Goal: Task Accomplishment & Management: Complete application form

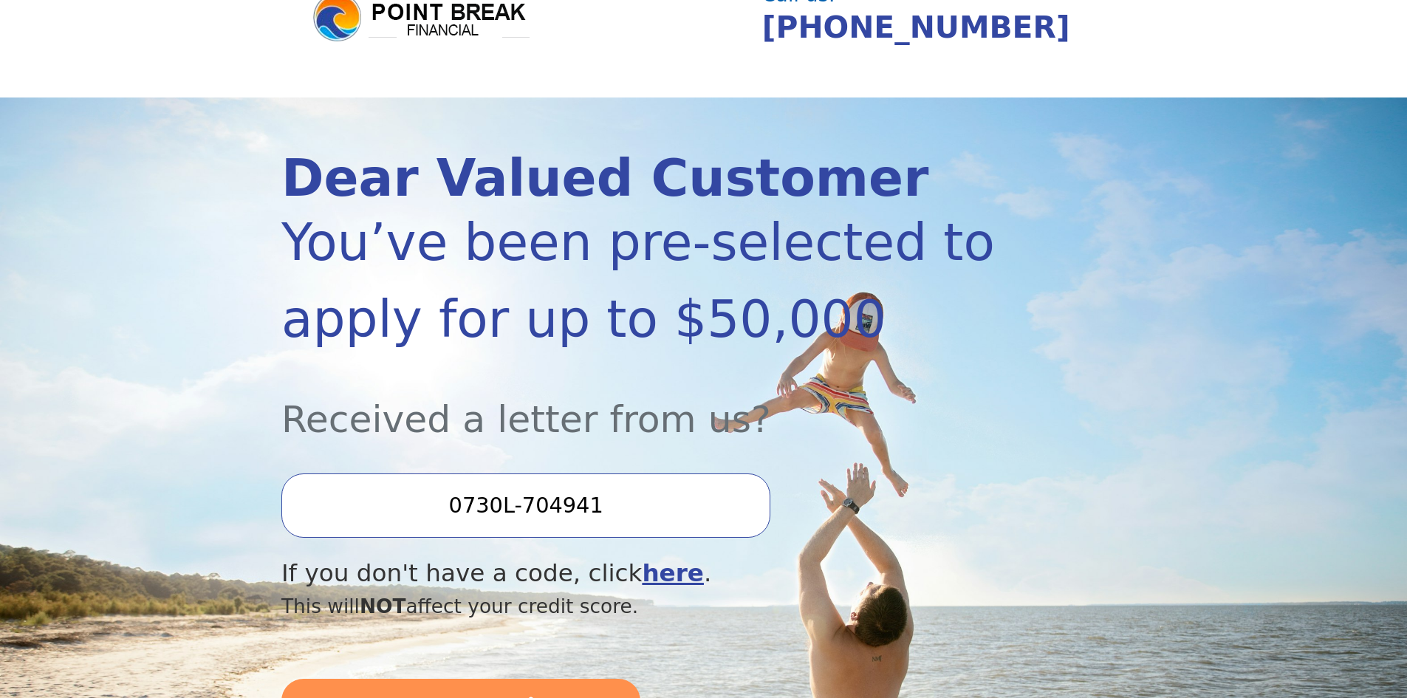
scroll to position [148, 0]
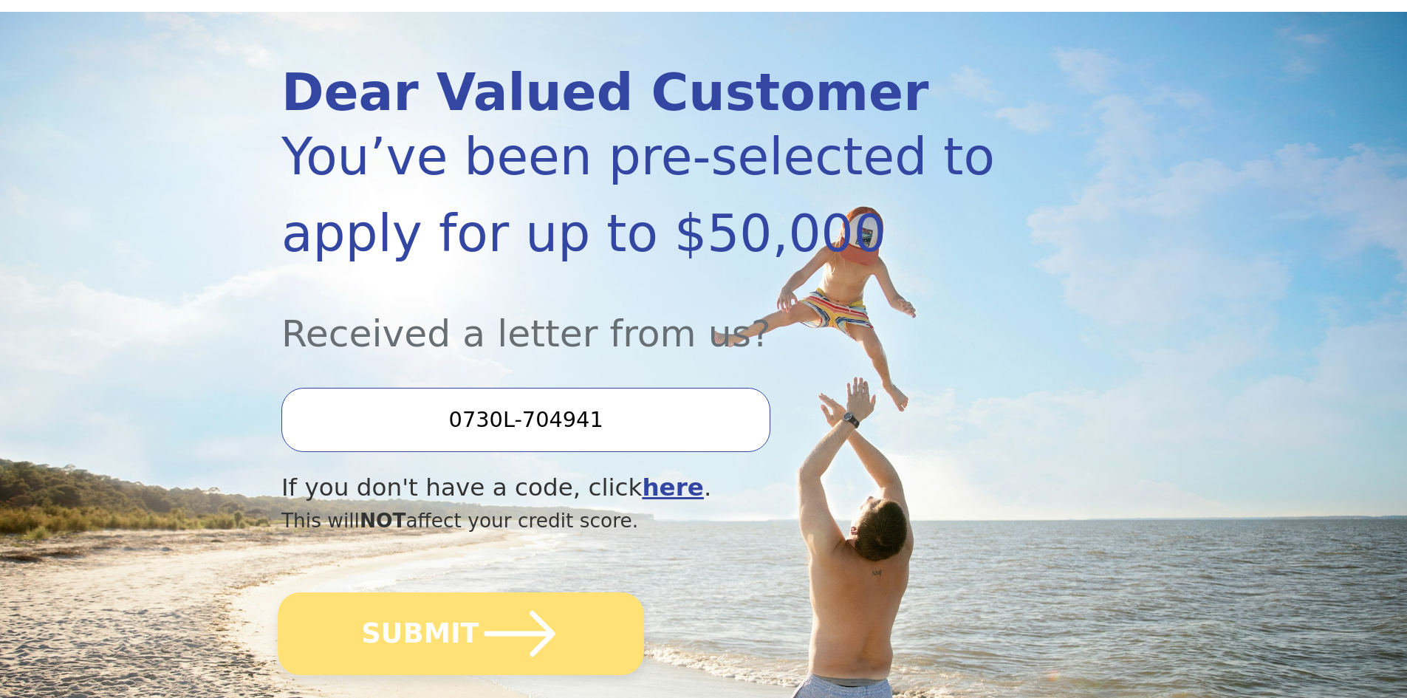
click at [493, 651] on icon "submit" at bounding box center [519, 633] width 81 height 81
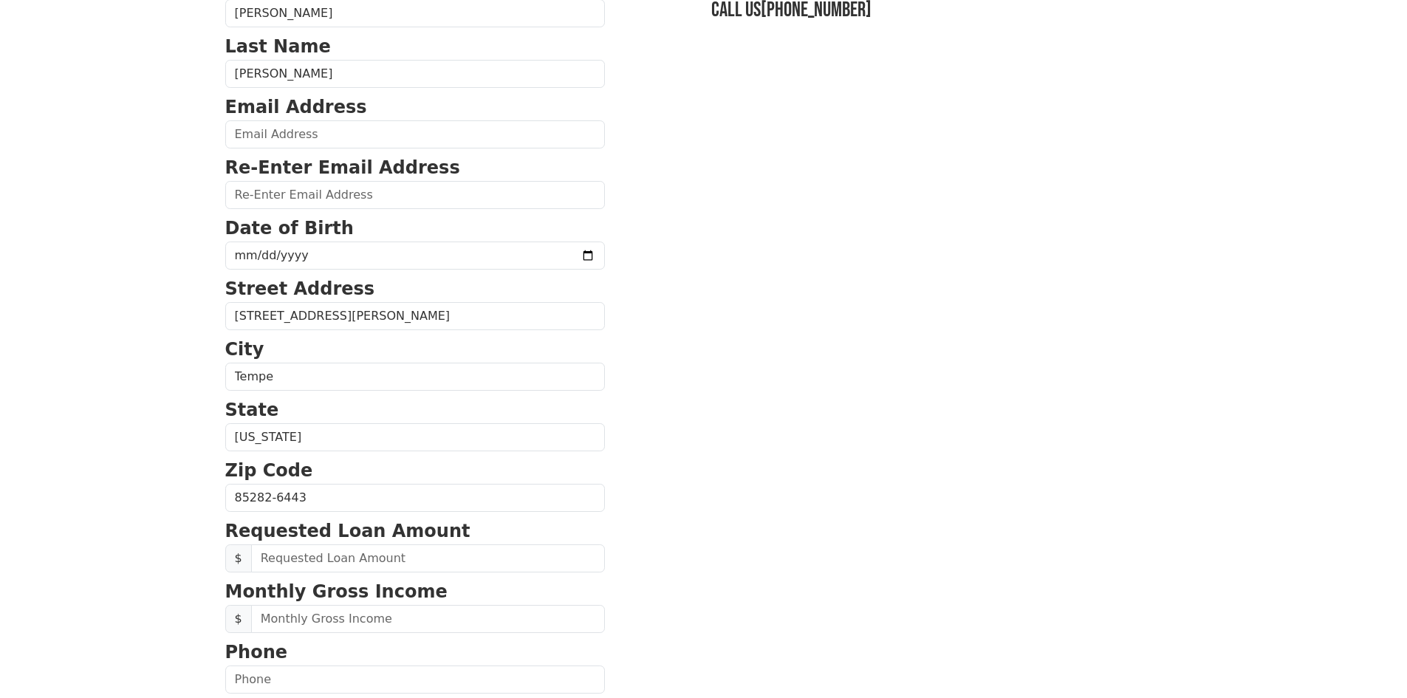
scroll to position [222, 0]
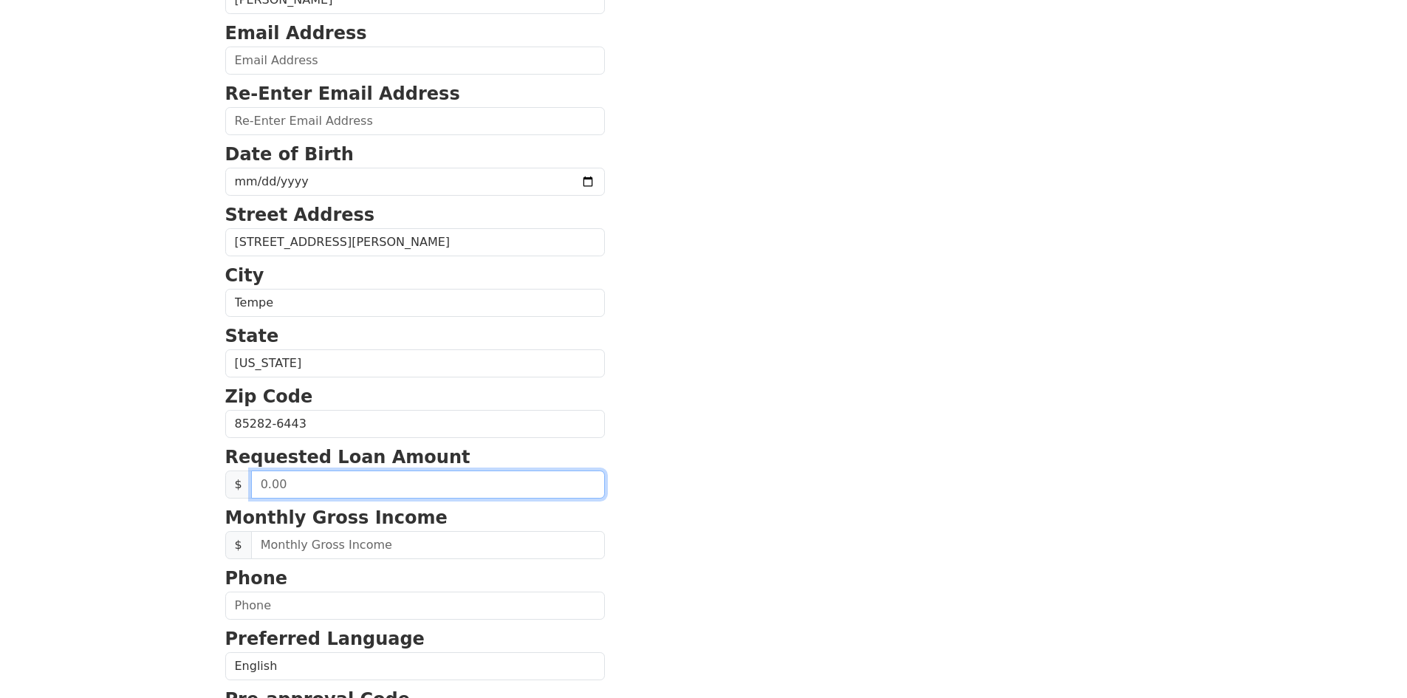
click at [333, 487] on input "text" at bounding box center [428, 484] width 354 height 28
type input "30,000.00"
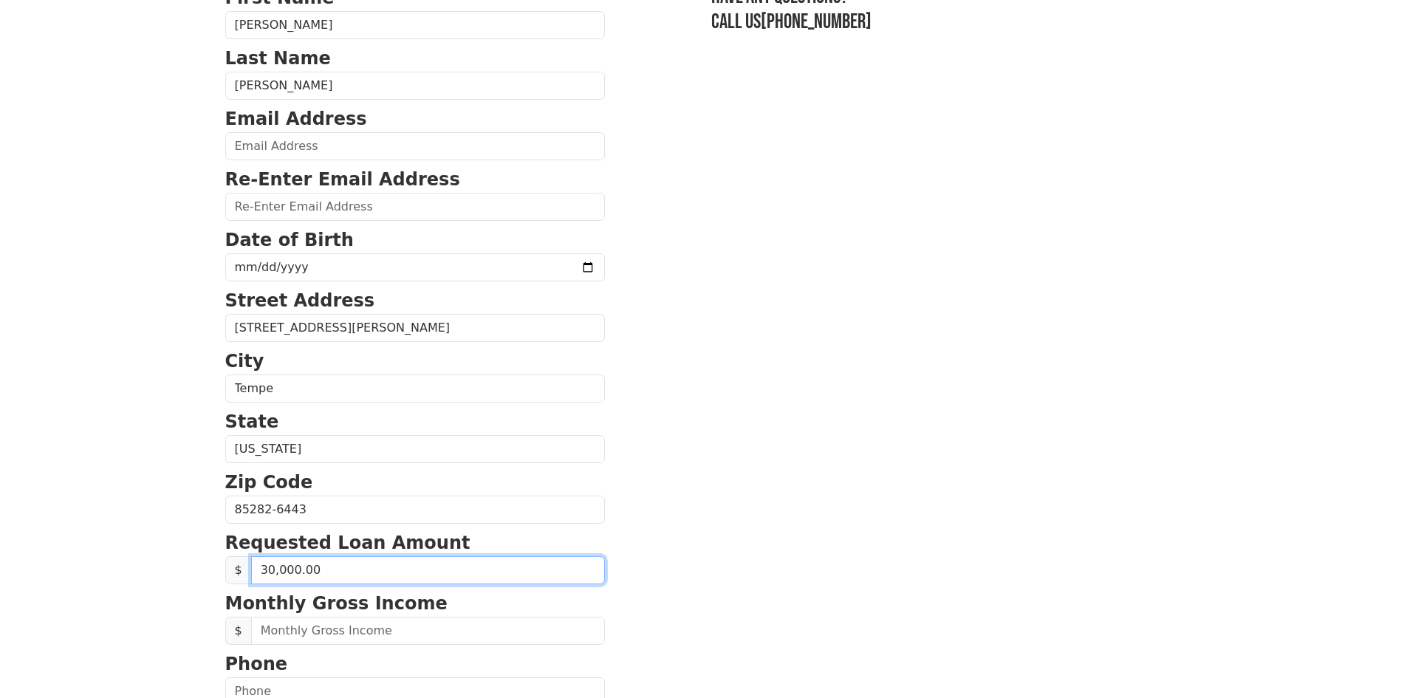
scroll to position [0, 0]
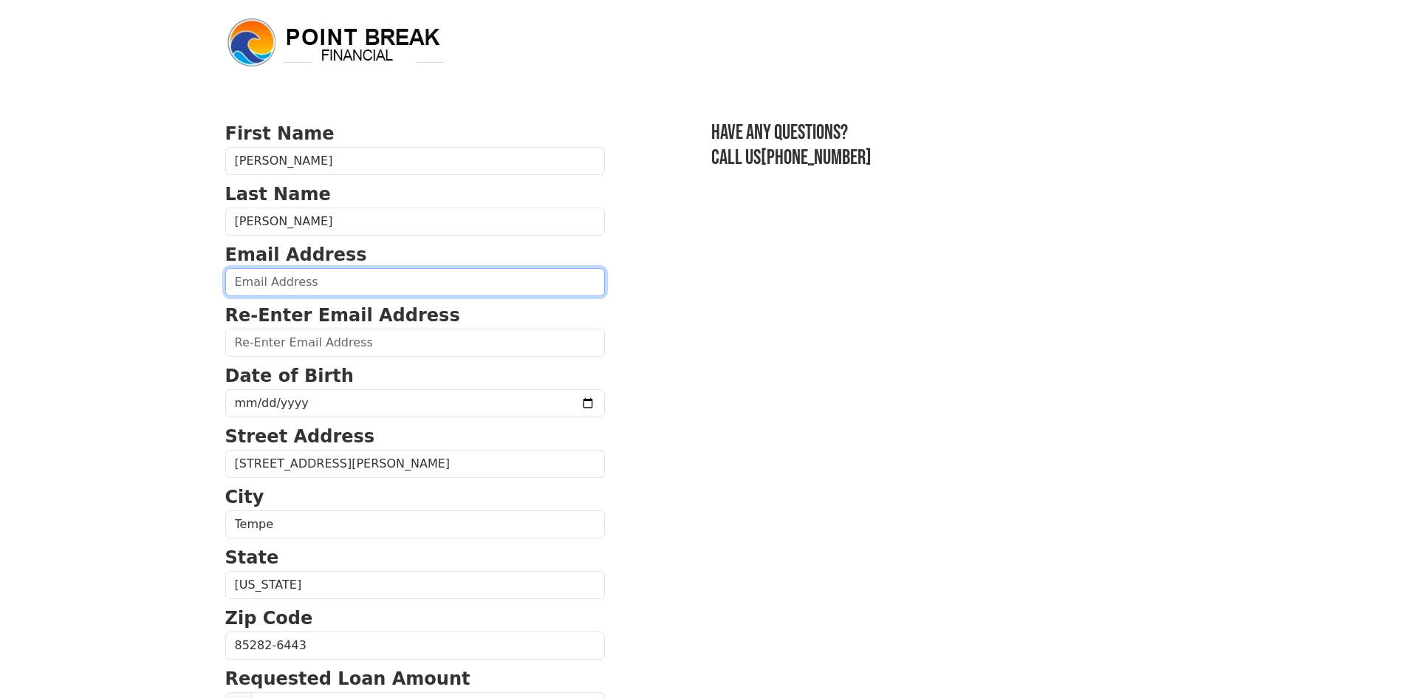
click at [310, 287] on input "email" at bounding box center [415, 282] width 380 height 28
type input "edgargamez.a@gmail.com"
type input "(602) 708-1106"
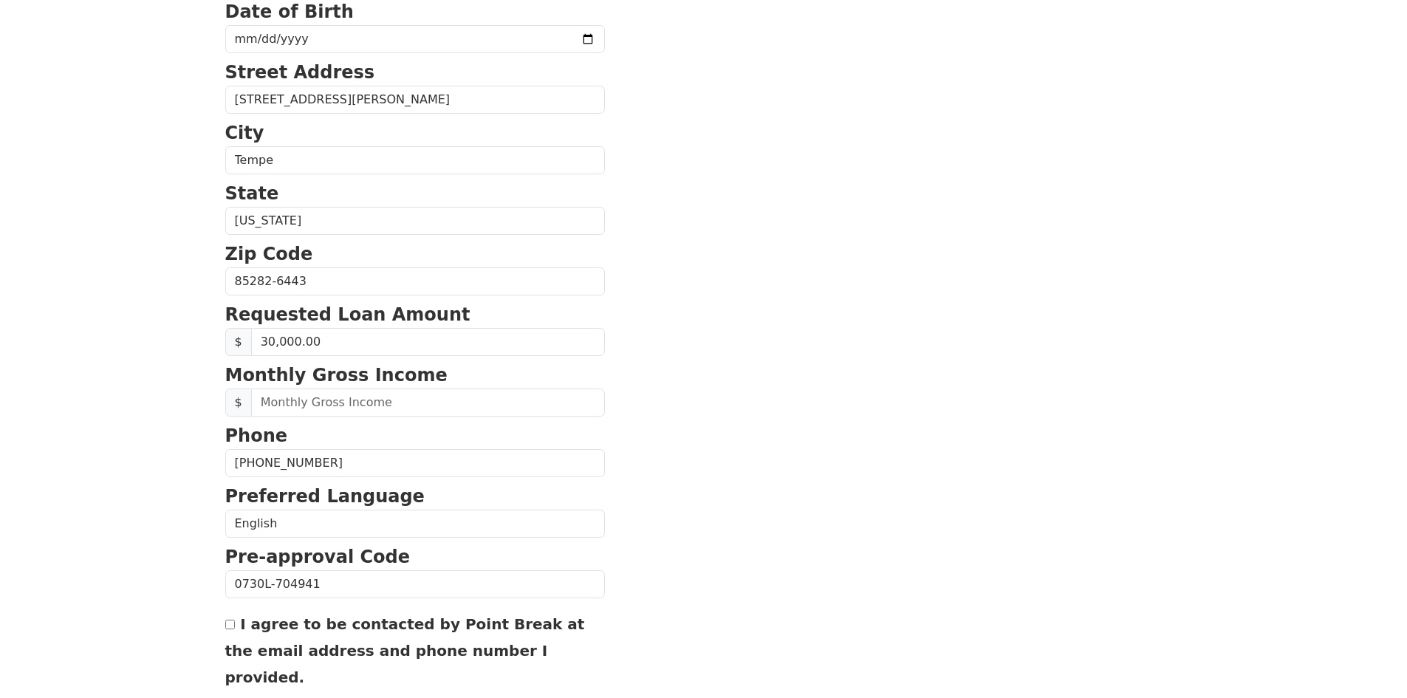
scroll to position [256, 0]
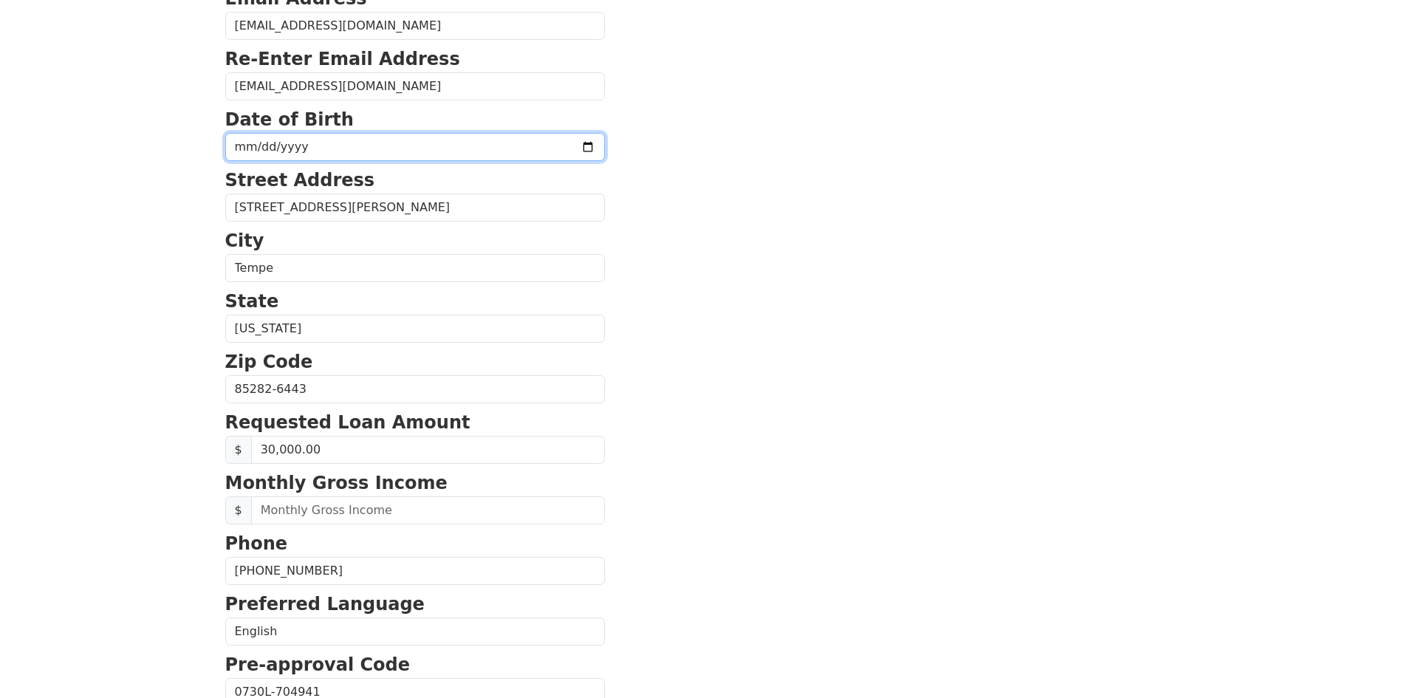
click at [552, 142] on input "date" at bounding box center [415, 147] width 380 height 28
type input "1990-09-13"
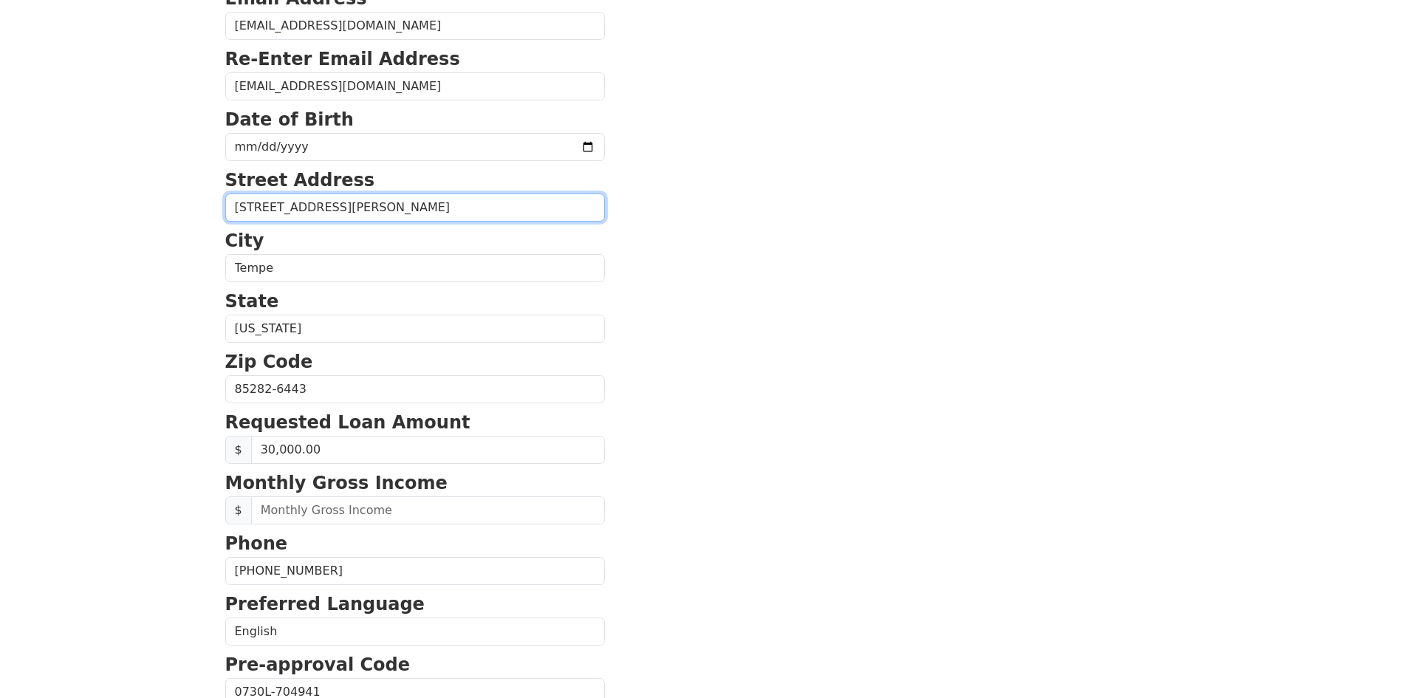
drag, startPoint x: 397, startPoint y: 211, endPoint x: -26, endPoint y: 211, distance: 423.1
click at [0, 211] on html "First Name Edgar Last Name Gamez Email Address edgargamez.a@gmail.com Re-Enter …" at bounding box center [703, 93] width 1407 height 698
type input "7008 Seton Hall Dr"
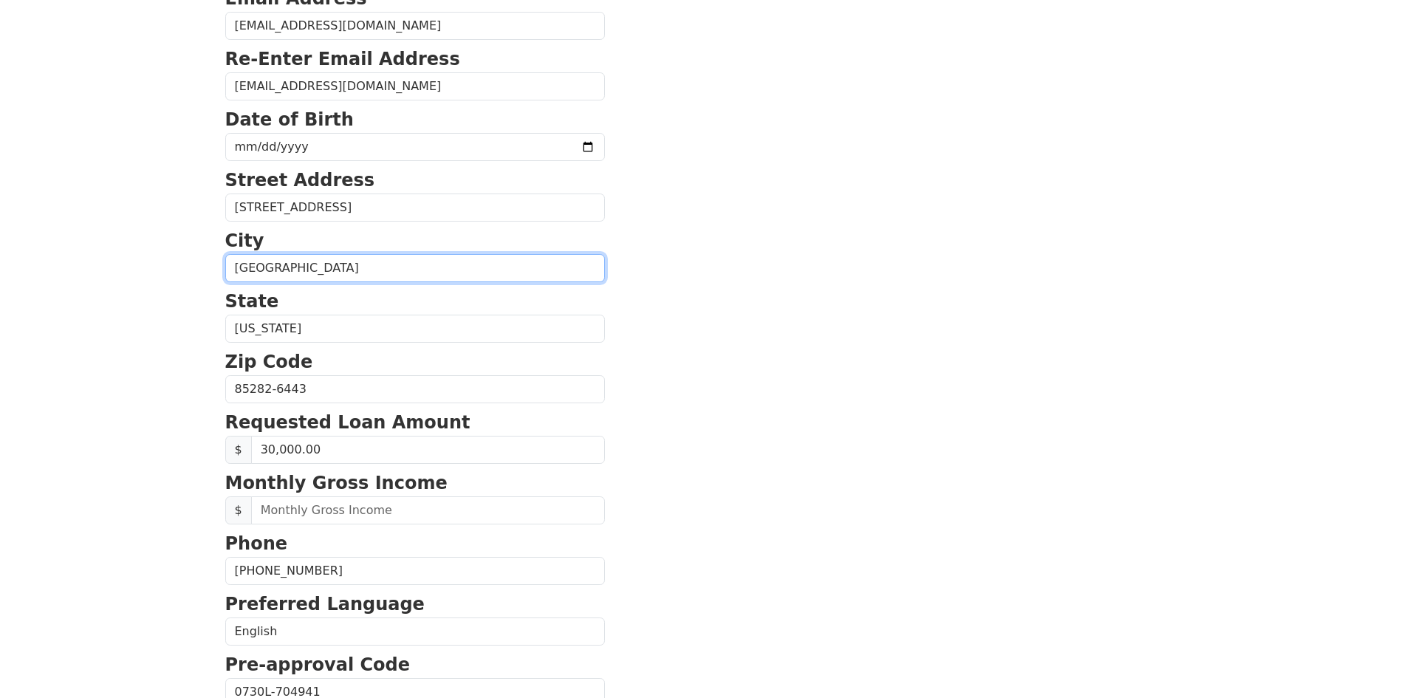
type input "Fort Worth"
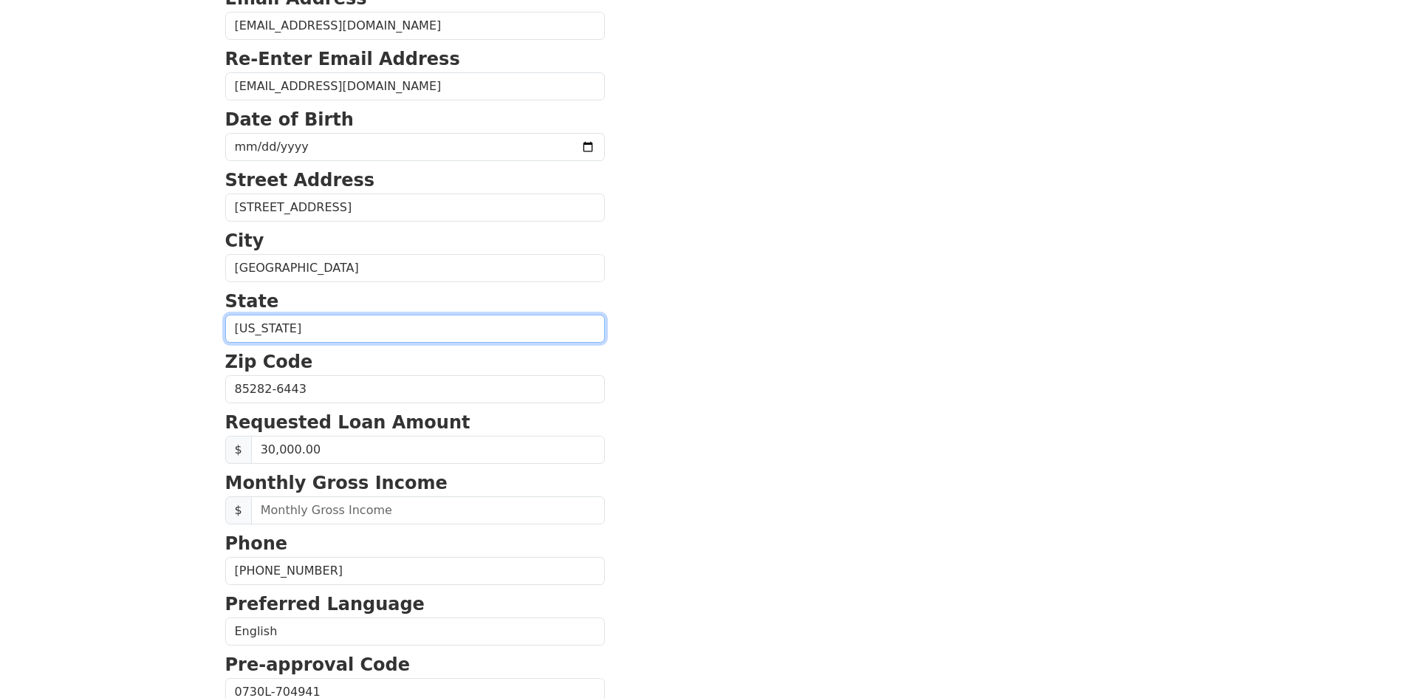
click at [315, 340] on select "Alabama Alaska Arizona Arkansas California Colorado Connecticut Delaware Distri…" at bounding box center [415, 329] width 380 height 28
select select "TX"
click at [225, 315] on select "Alabama Alaska Arizona Arkansas California Colorado Connecticut Delaware Distri…" at bounding box center [415, 329] width 380 height 28
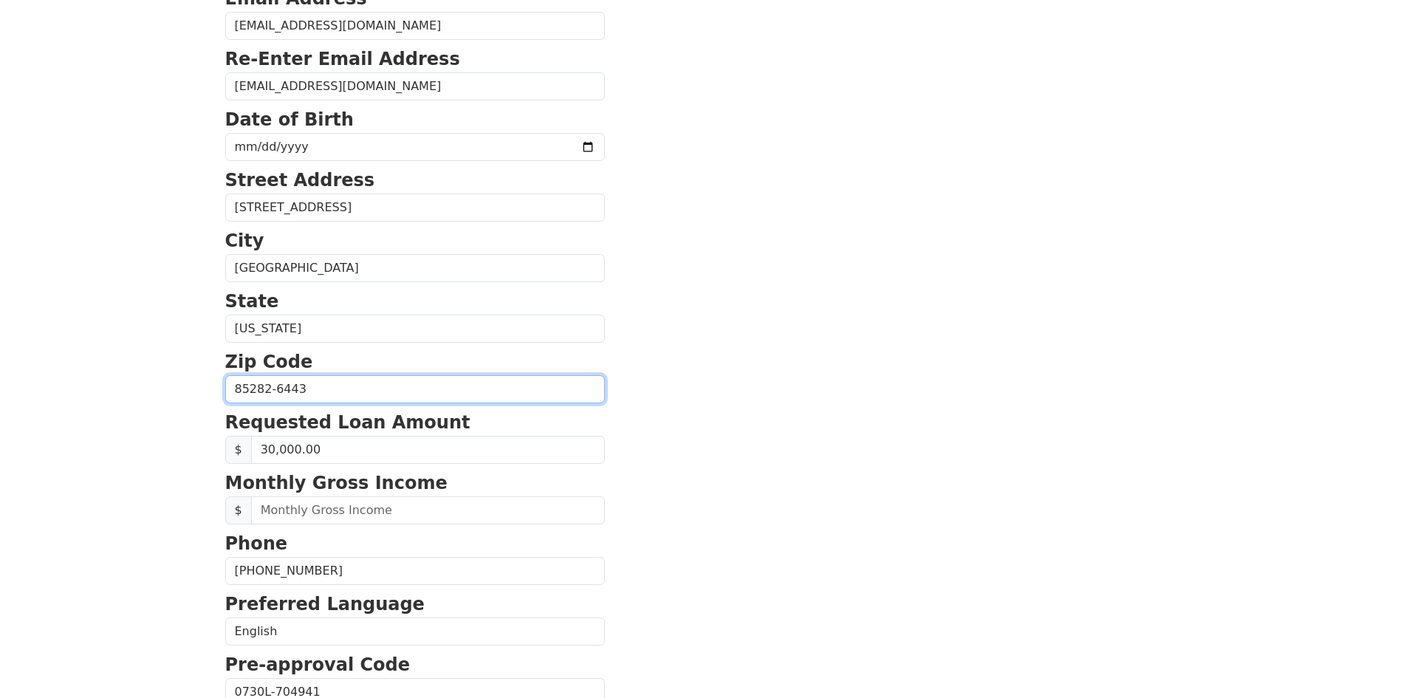
drag, startPoint x: 316, startPoint y: 388, endPoint x: 193, endPoint y: 387, distance: 123.3
click at [193, 387] on body "First Name Edgar Last Name Gamez Email Address edgargamez.a@gmail.com Re-Enter …" at bounding box center [703, 93] width 1407 height 698
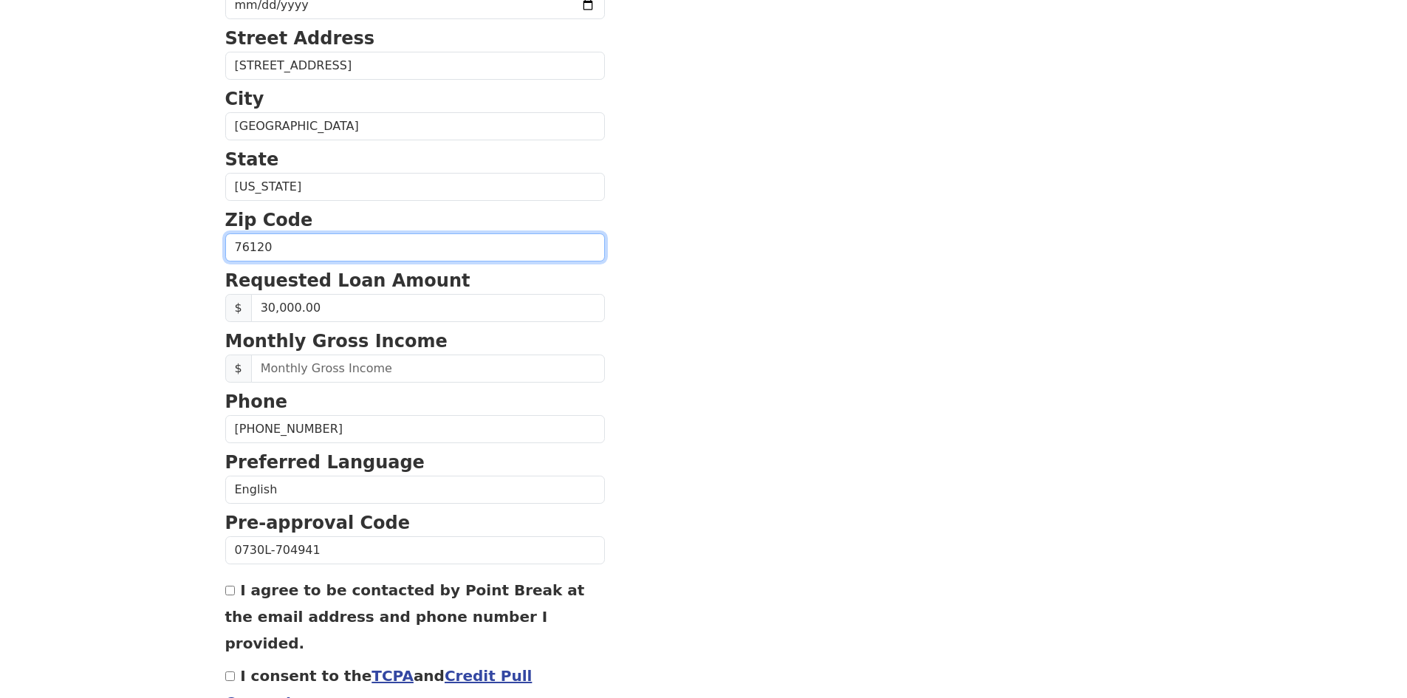
scroll to position [404, 0]
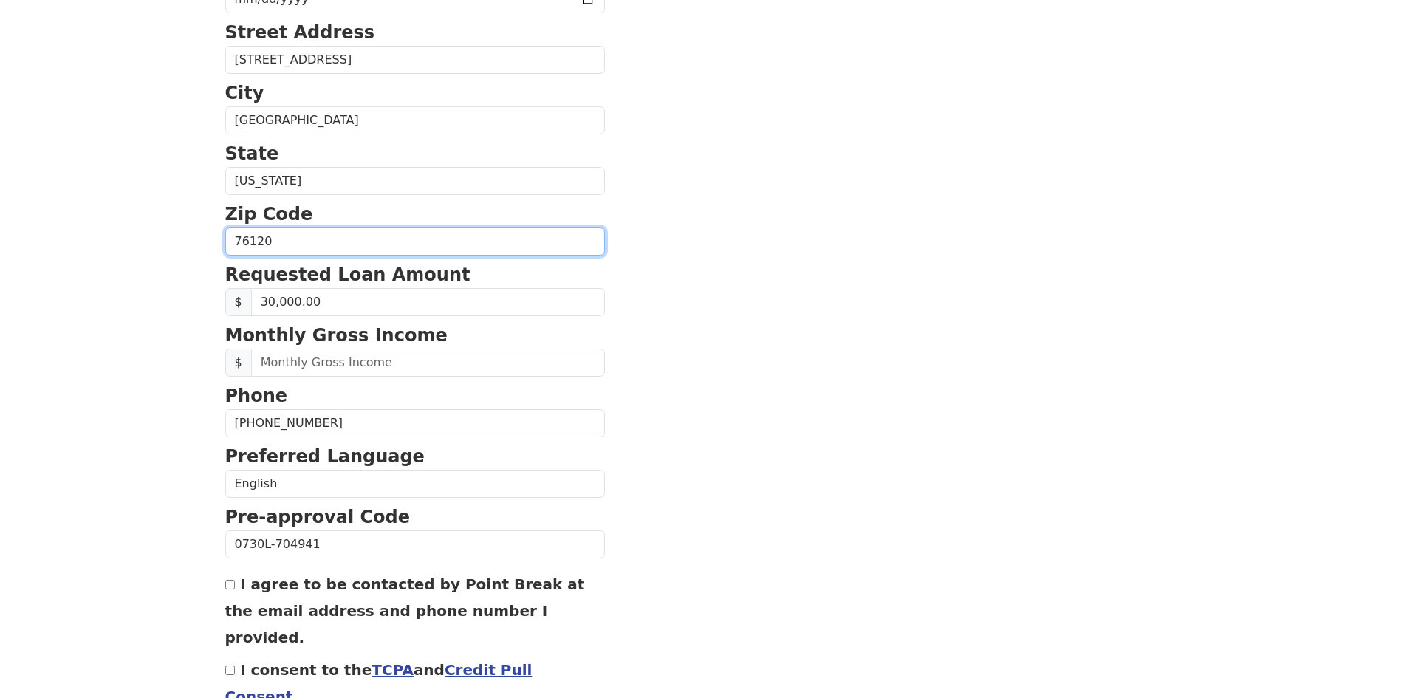
type input "76120"
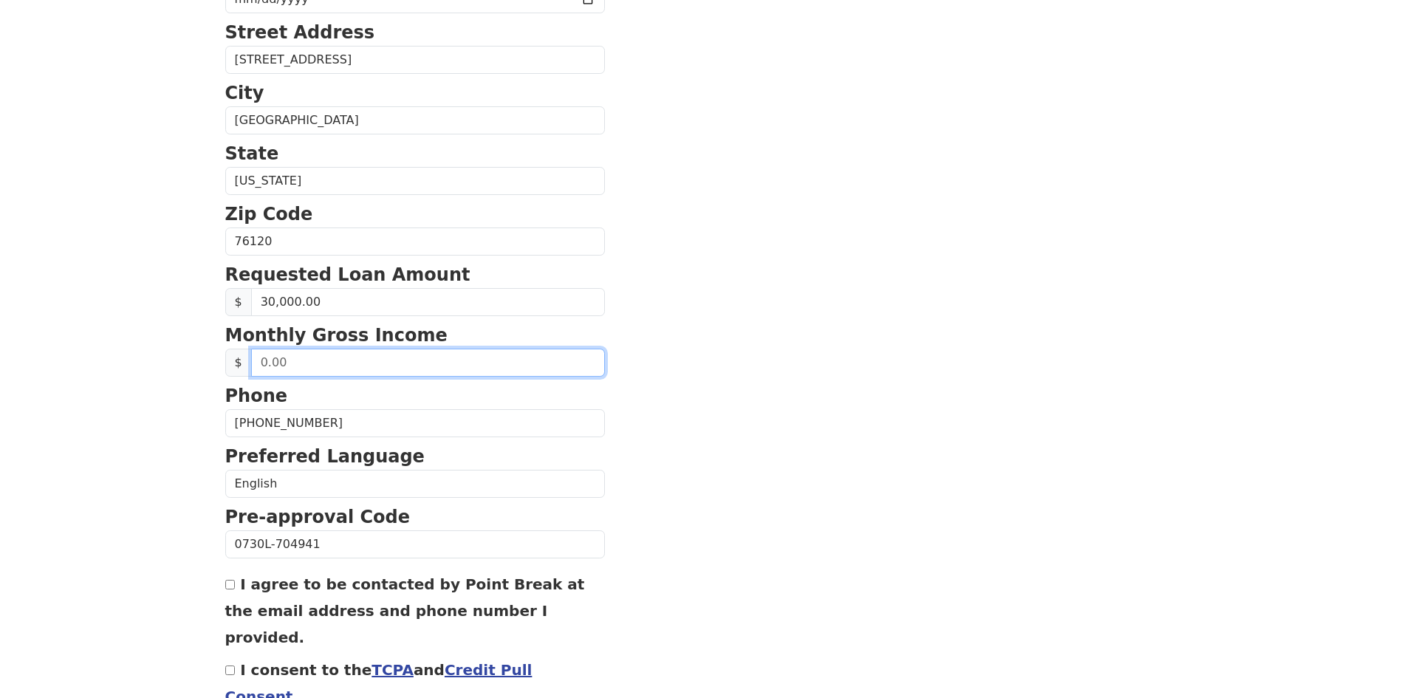
click at [320, 371] on input "text" at bounding box center [428, 363] width 354 height 28
type input "110,880.00"
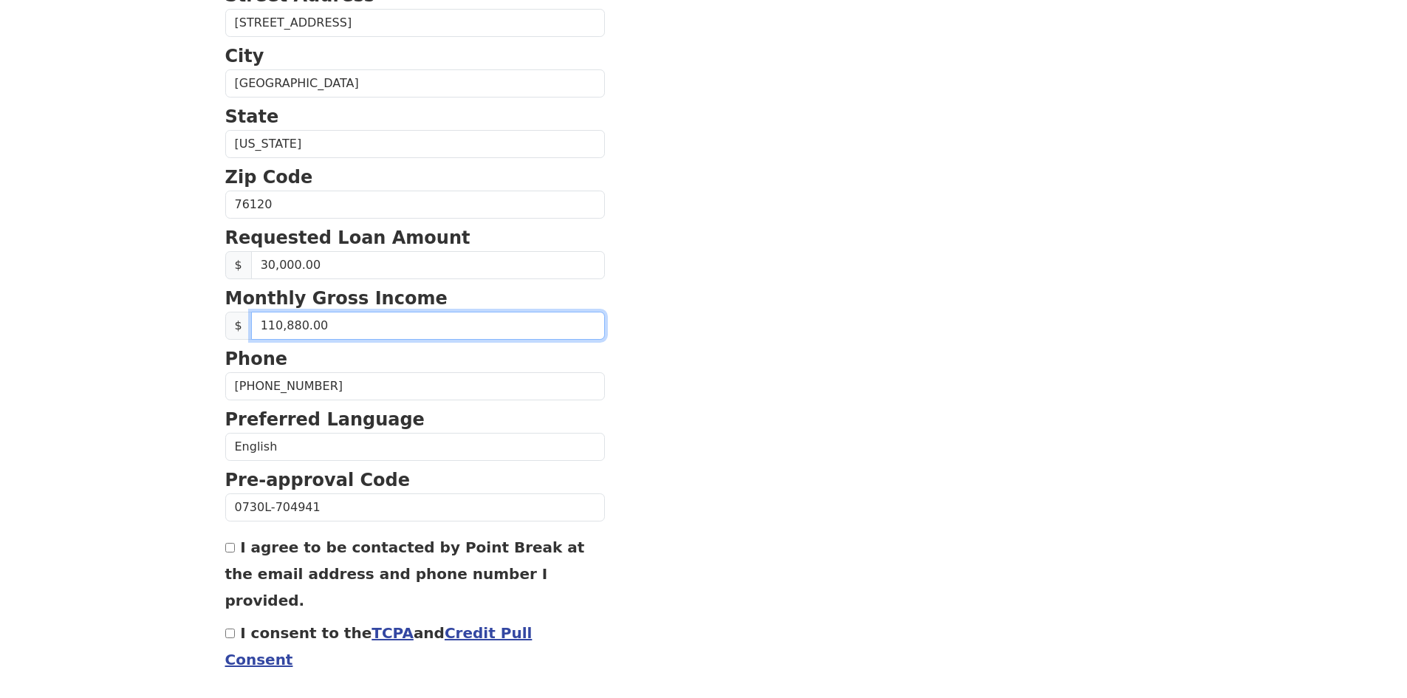
scroll to position [478, 0]
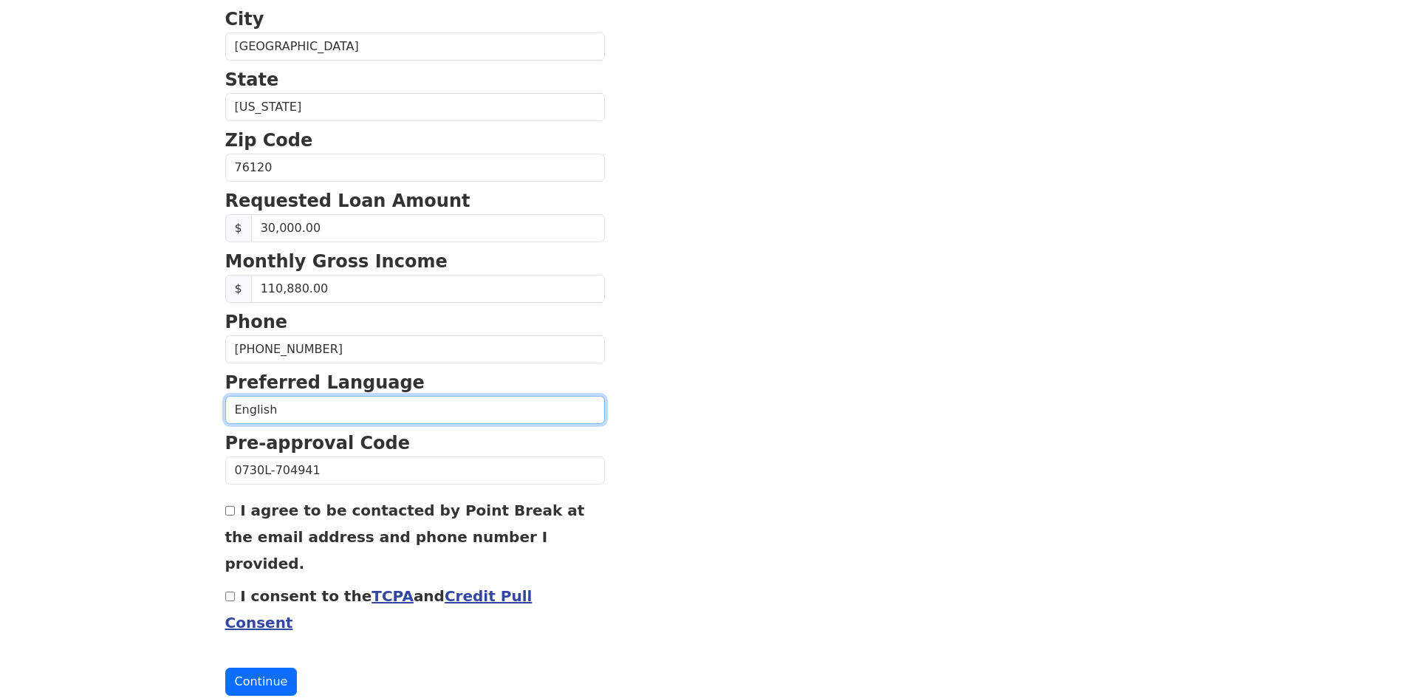
click at [323, 418] on select "English Spanish" at bounding box center [415, 410] width 380 height 28
select select "Spanish"
click at [225, 396] on select "English Spanish" at bounding box center [415, 410] width 380 height 28
click at [234, 515] on div "I agree to be contacted by Point Break at the email address and phone number I …" at bounding box center [415, 536] width 380 height 80
click at [229, 507] on input "I agree to be contacted by Point Break at the email address and phone number I …" at bounding box center [230, 511] width 10 height 10
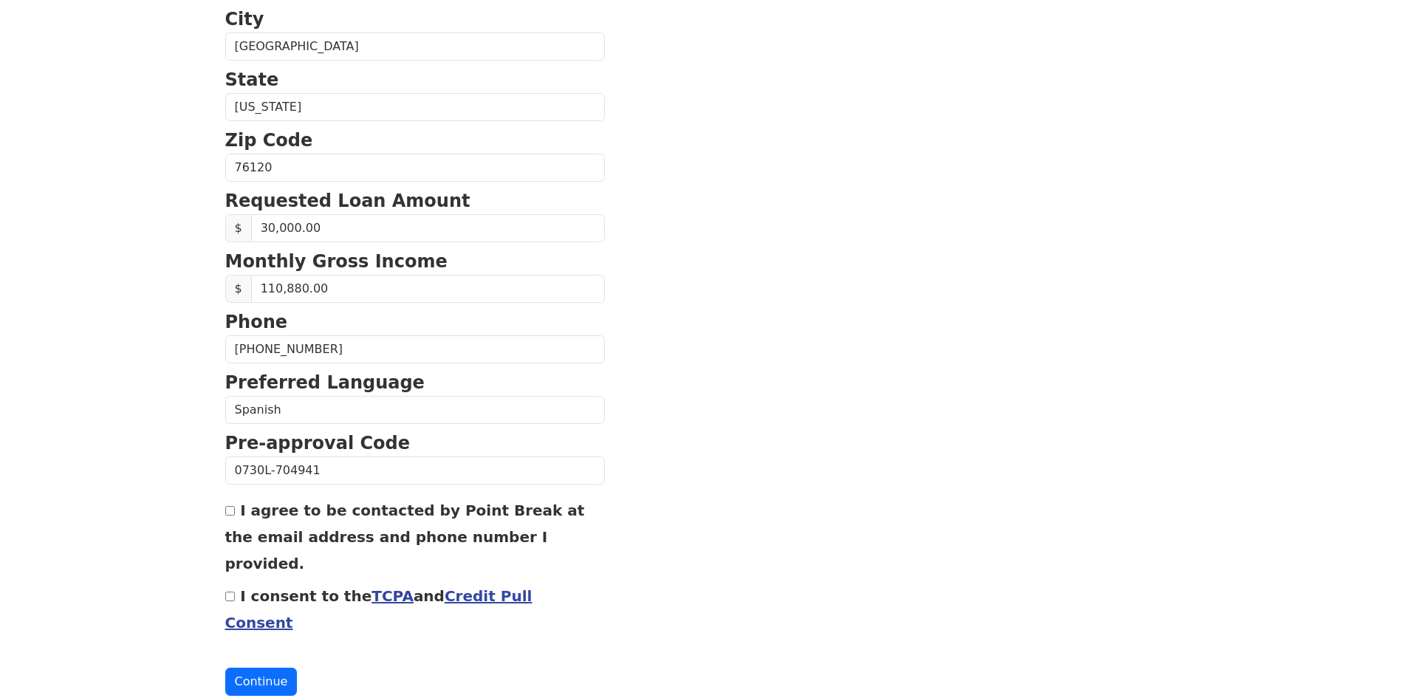
checkbox input "true"
click at [229, 591] on input "I consent to the TCPA and Credit Pull Consent" at bounding box center [230, 596] width 10 height 10
checkbox input "true"
click at [256, 668] on button "Continue" at bounding box center [261, 682] width 72 height 28
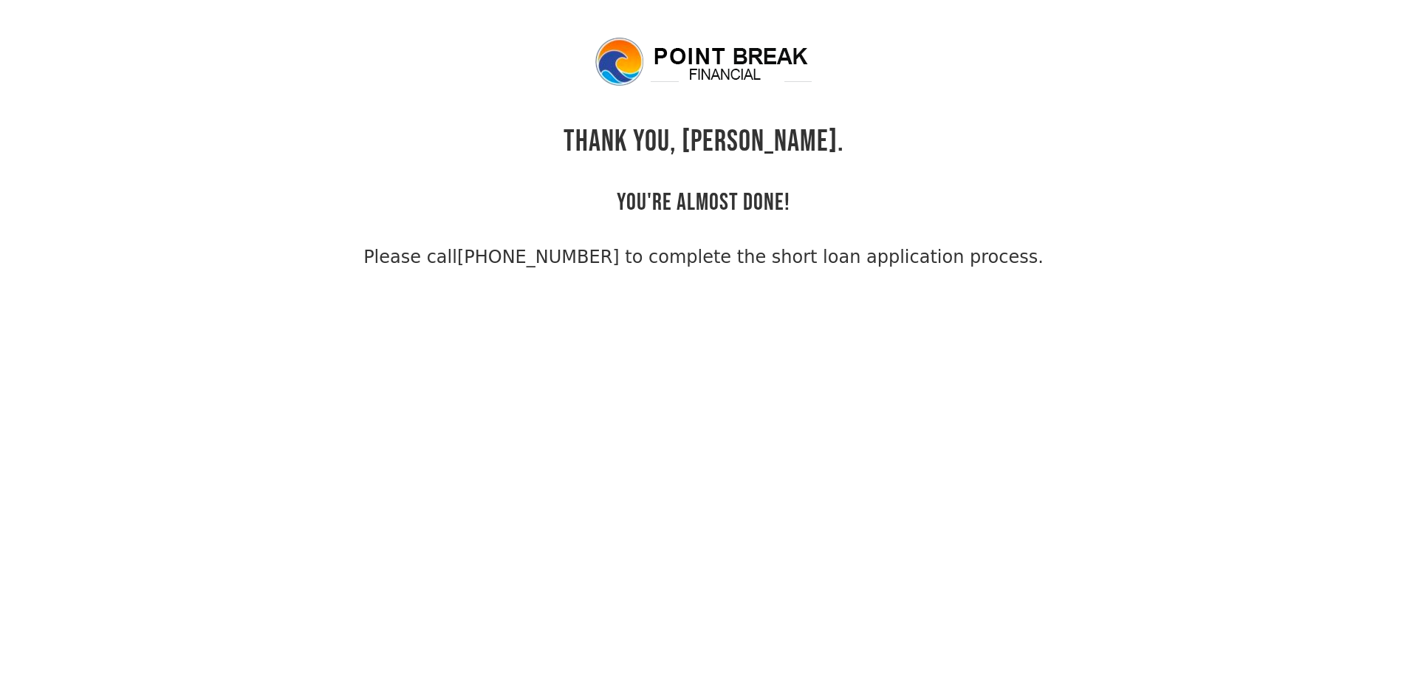
click at [632, 198] on h2 "YOU'RE ALMOST DONE!" at bounding box center [704, 188] width 174 height 58
